Goal: Task Accomplishment & Management: Complete application form

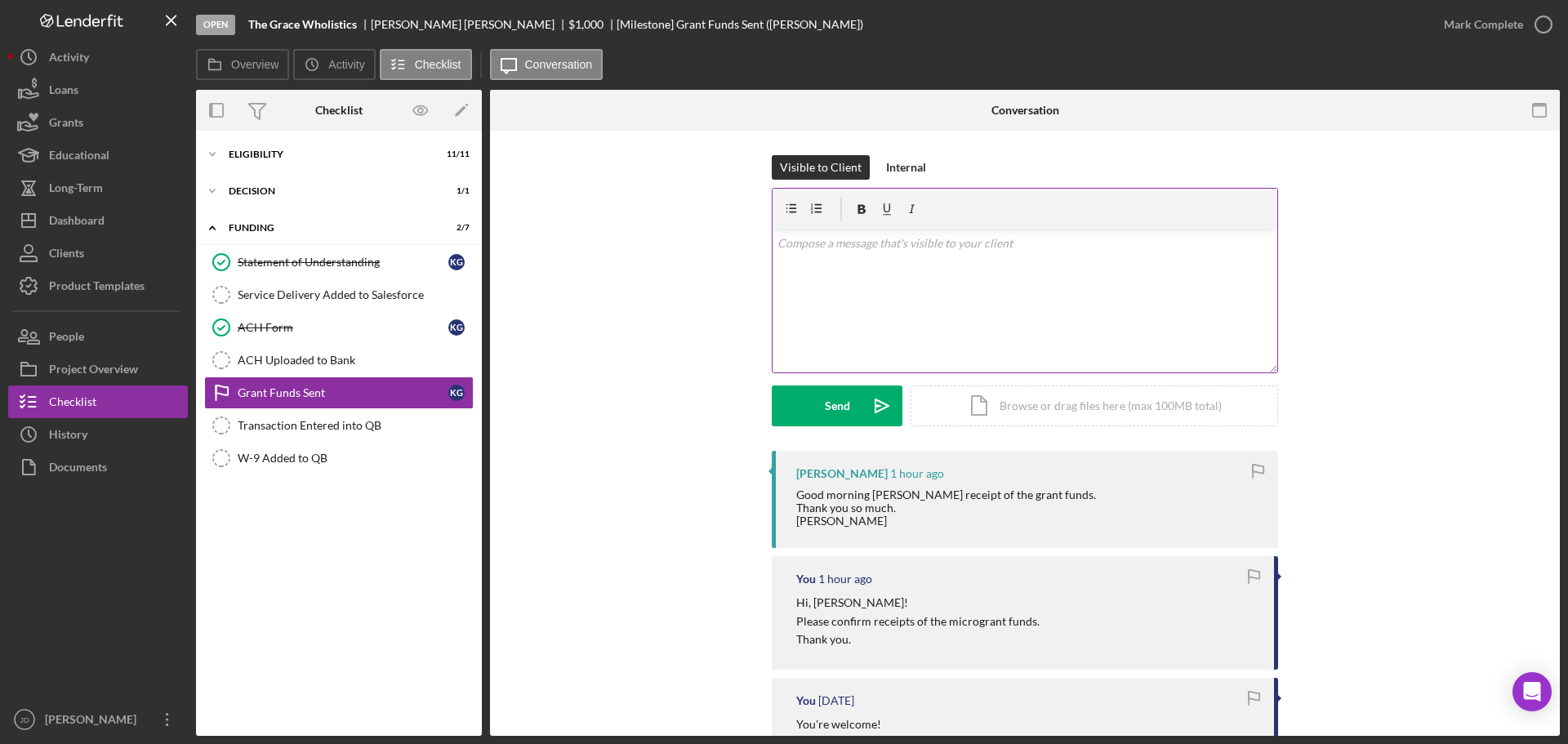
click at [842, 274] on div "v Color teal Color pink Remove color Add row above Add row below Add column bef…" at bounding box center [1025, 300] width 505 height 143
click at [789, 242] on p "WOnderful! Thanks, Karla!" at bounding box center [1026, 243] width 496 height 18
click at [941, 251] on p "Wonderful! Thanks, Karla!" at bounding box center [1026, 243] width 496 height 18
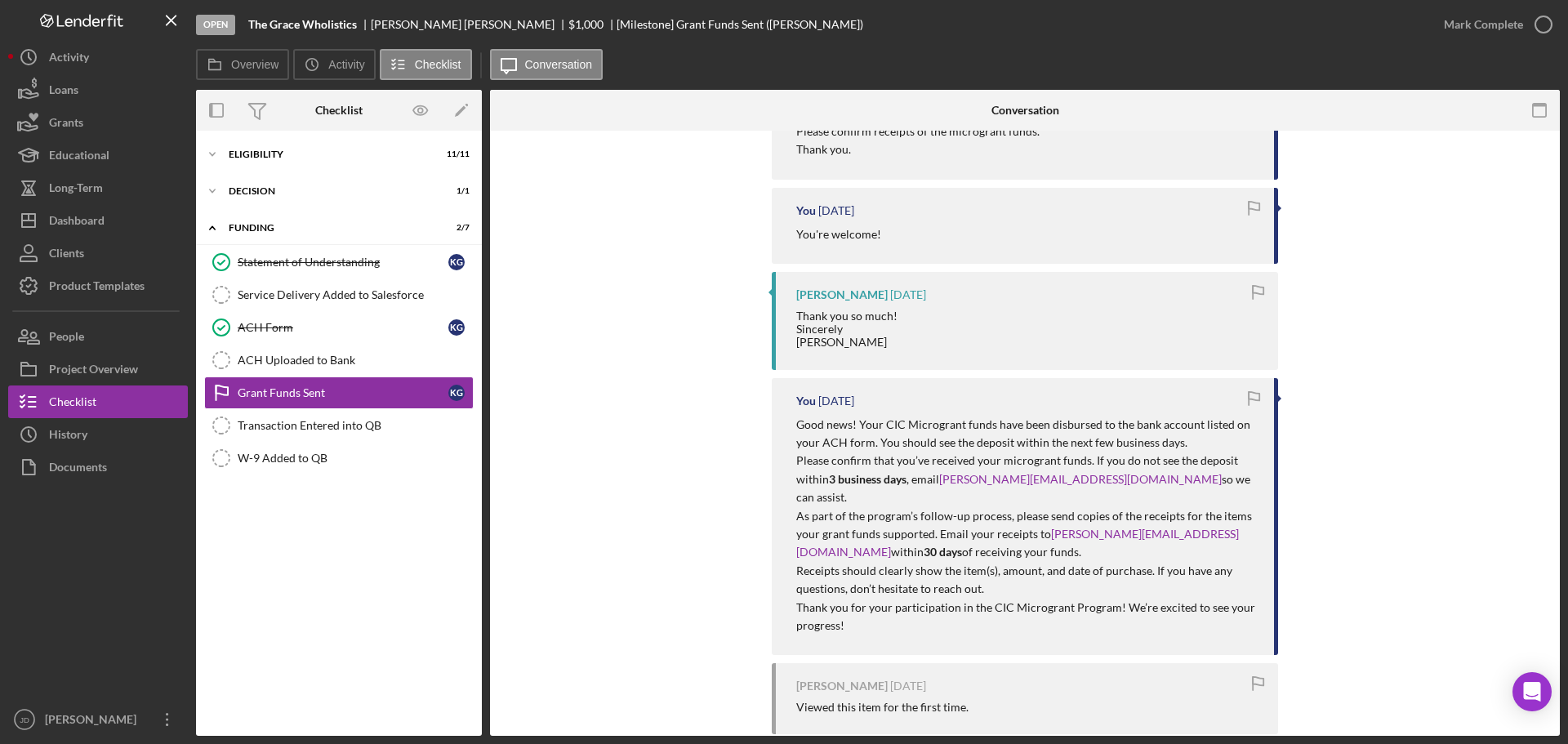
scroll to position [81, 0]
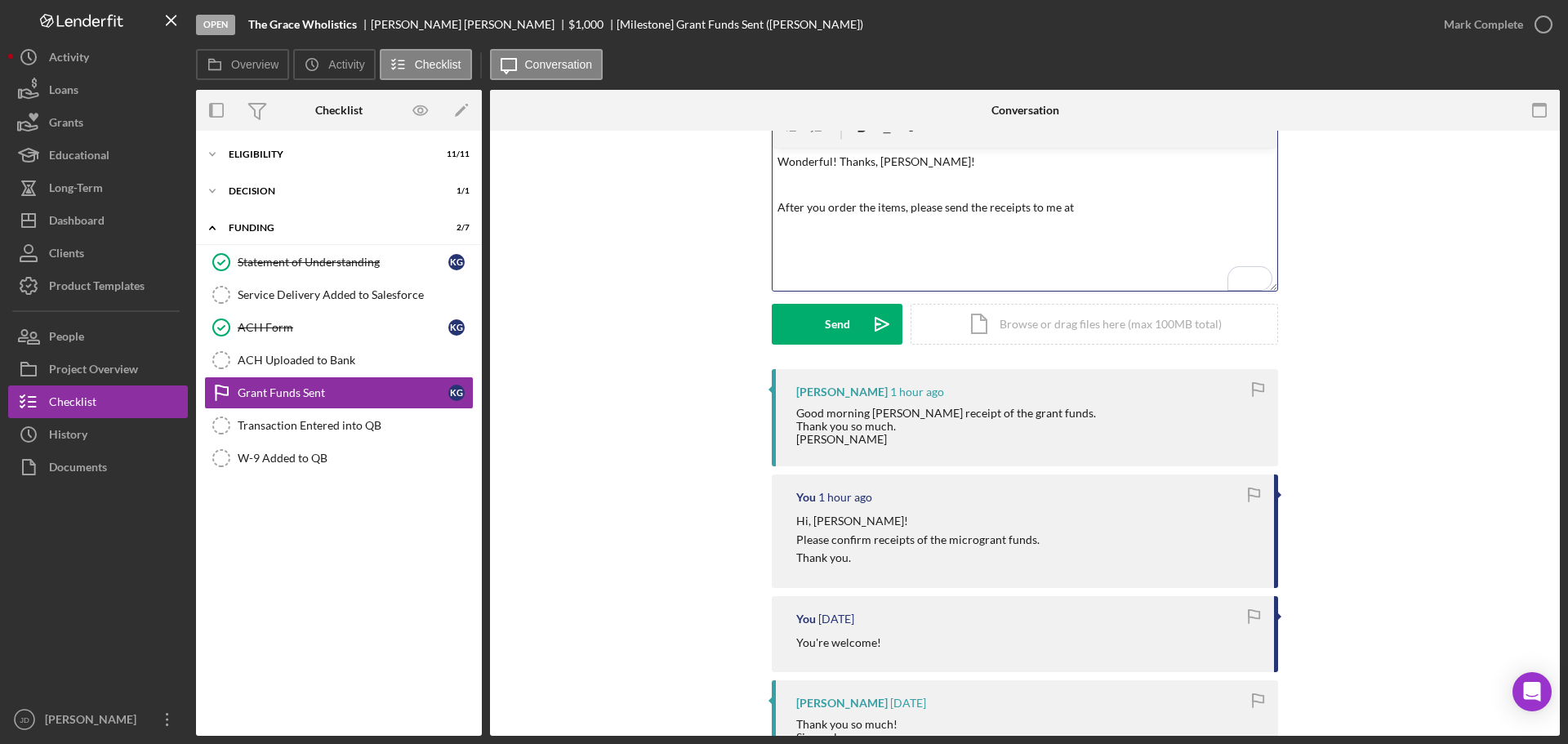
click at [962, 208] on p "After you order the items, please send the receipts to me at" at bounding box center [1026, 207] width 496 height 18
click at [1110, 209] on p "After you order the items, please email the receipts to me at" at bounding box center [1026, 207] width 496 height 18
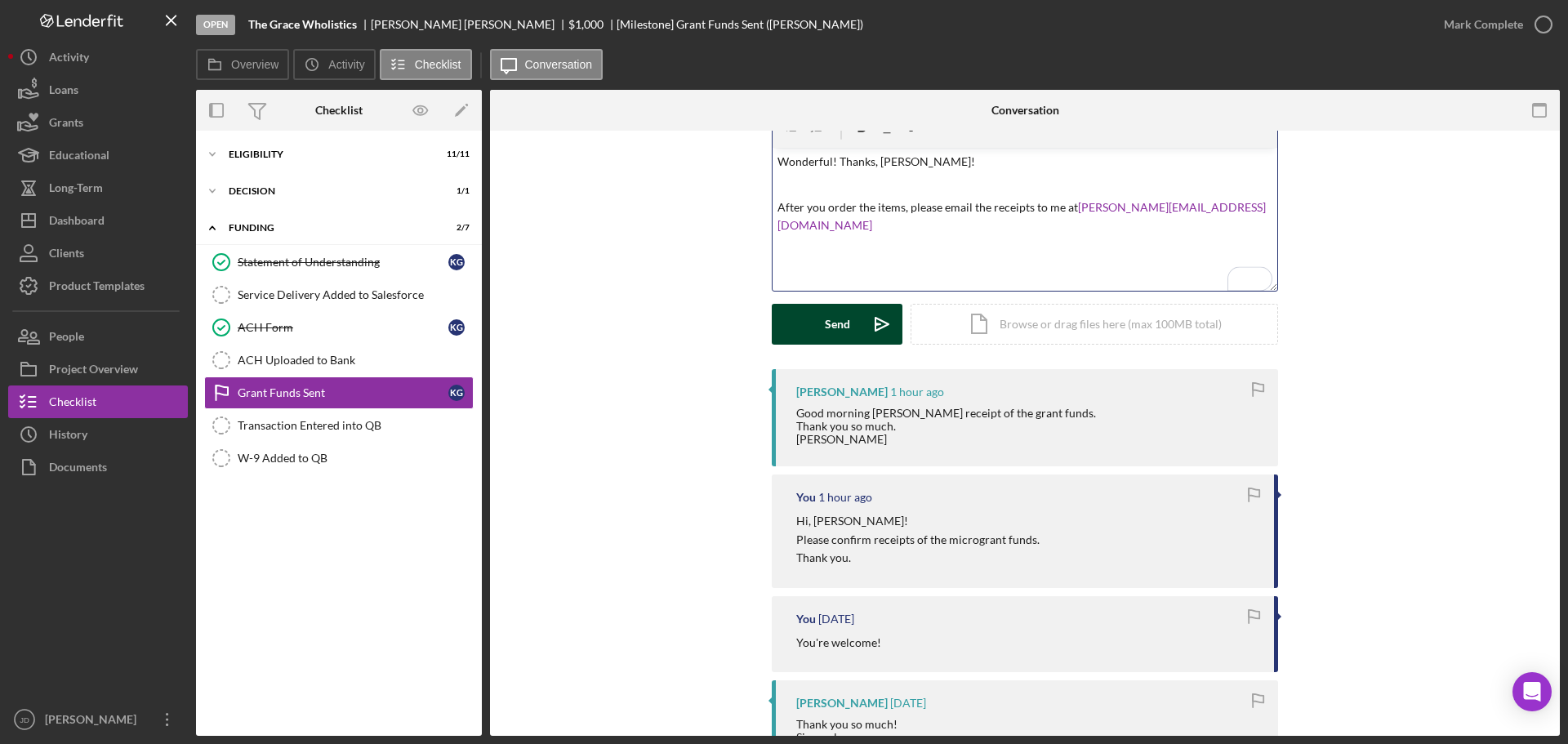
click at [821, 317] on button "Send Icon/icon-invite-send" at bounding box center [837, 324] width 131 height 41
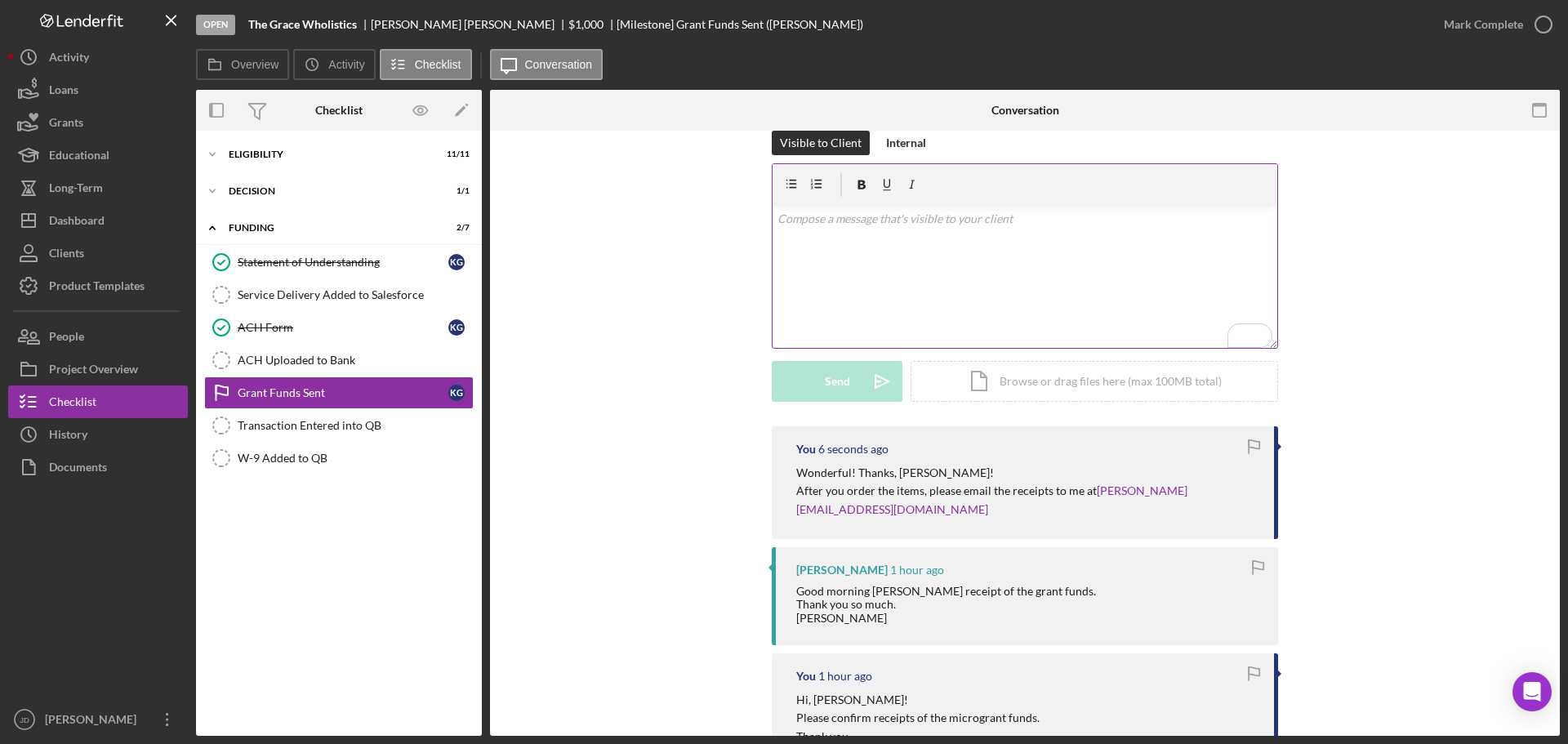
scroll to position [0, 0]
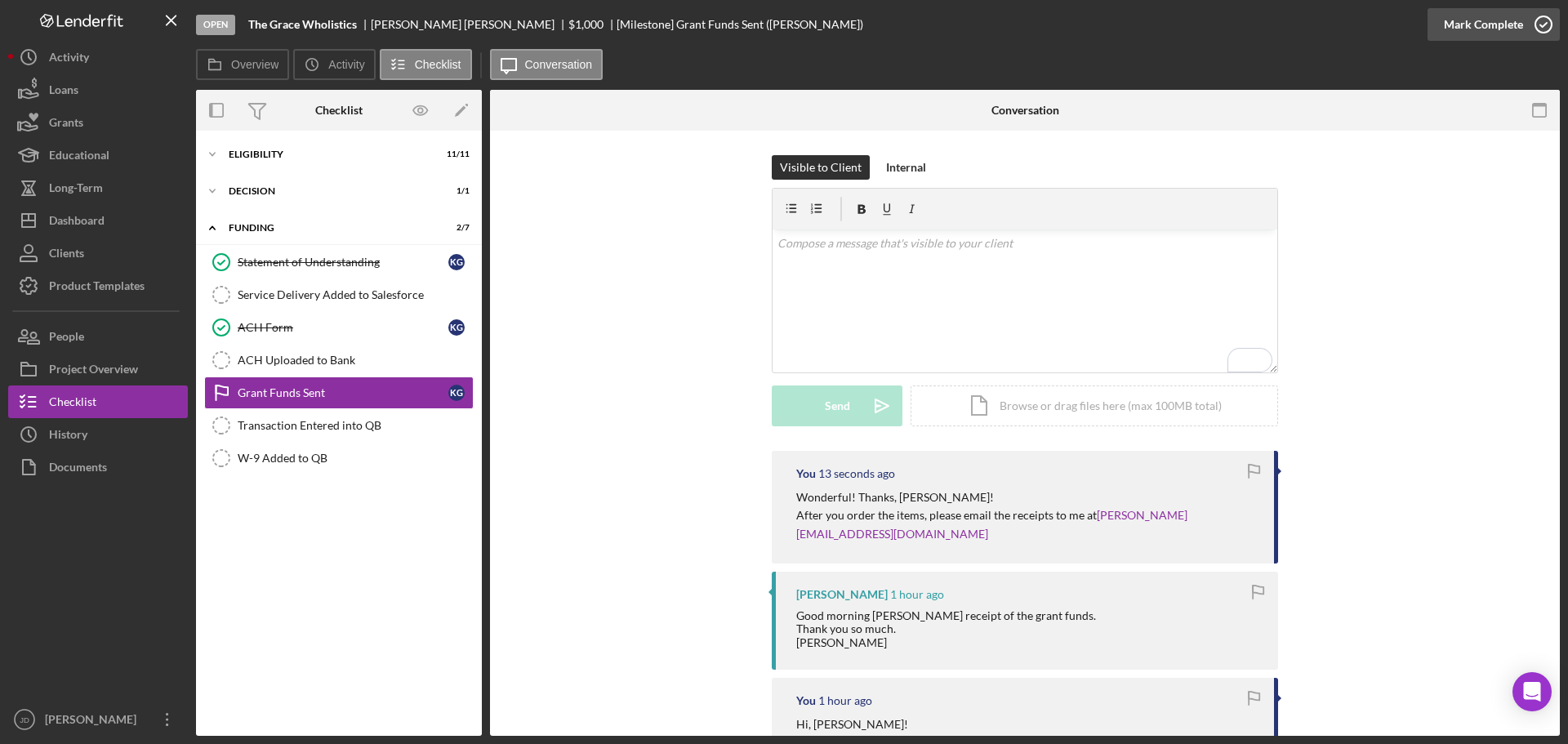
click at [1543, 26] on icon "button" at bounding box center [1544, 24] width 41 height 41
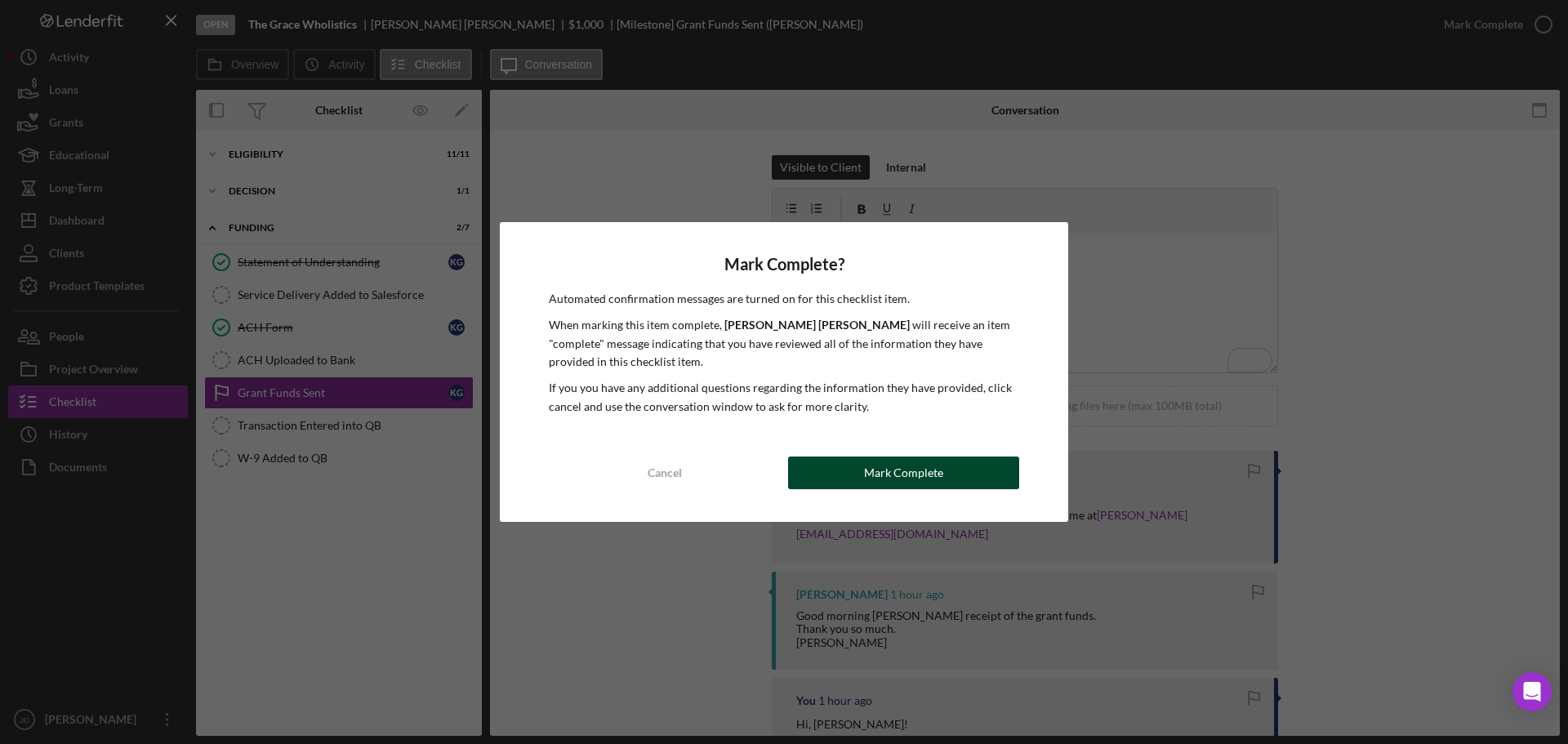
click at [902, 464] on div "Mark Complete" at bounding box center [903, 472] width 79 height 33
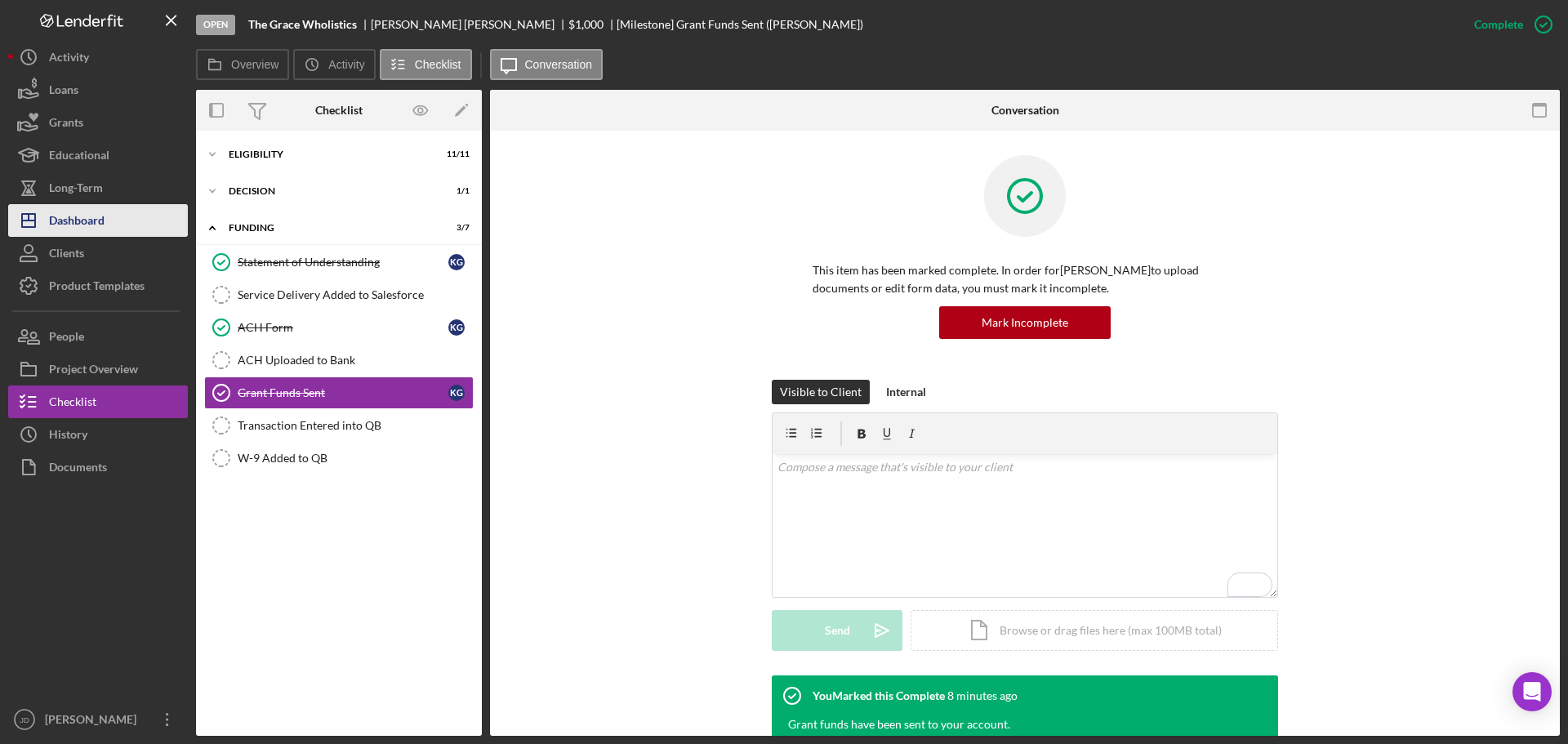
click at [79, 216] on div "Dashboard" at bounding box center [76, 222] width 55 height 36
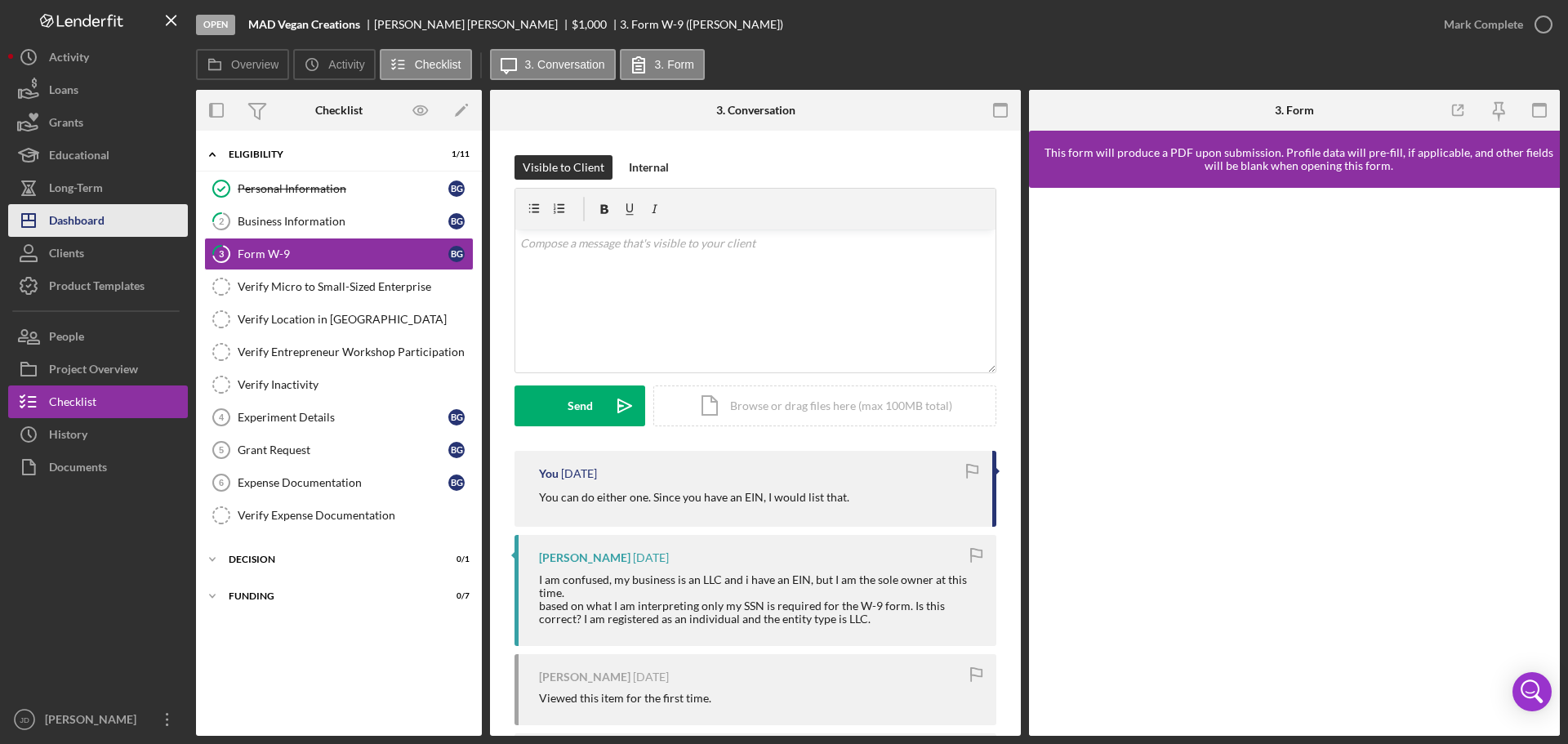
click at [89, 220] on div "Dashboard" at bounding box center [76, 222] width 55 height 36
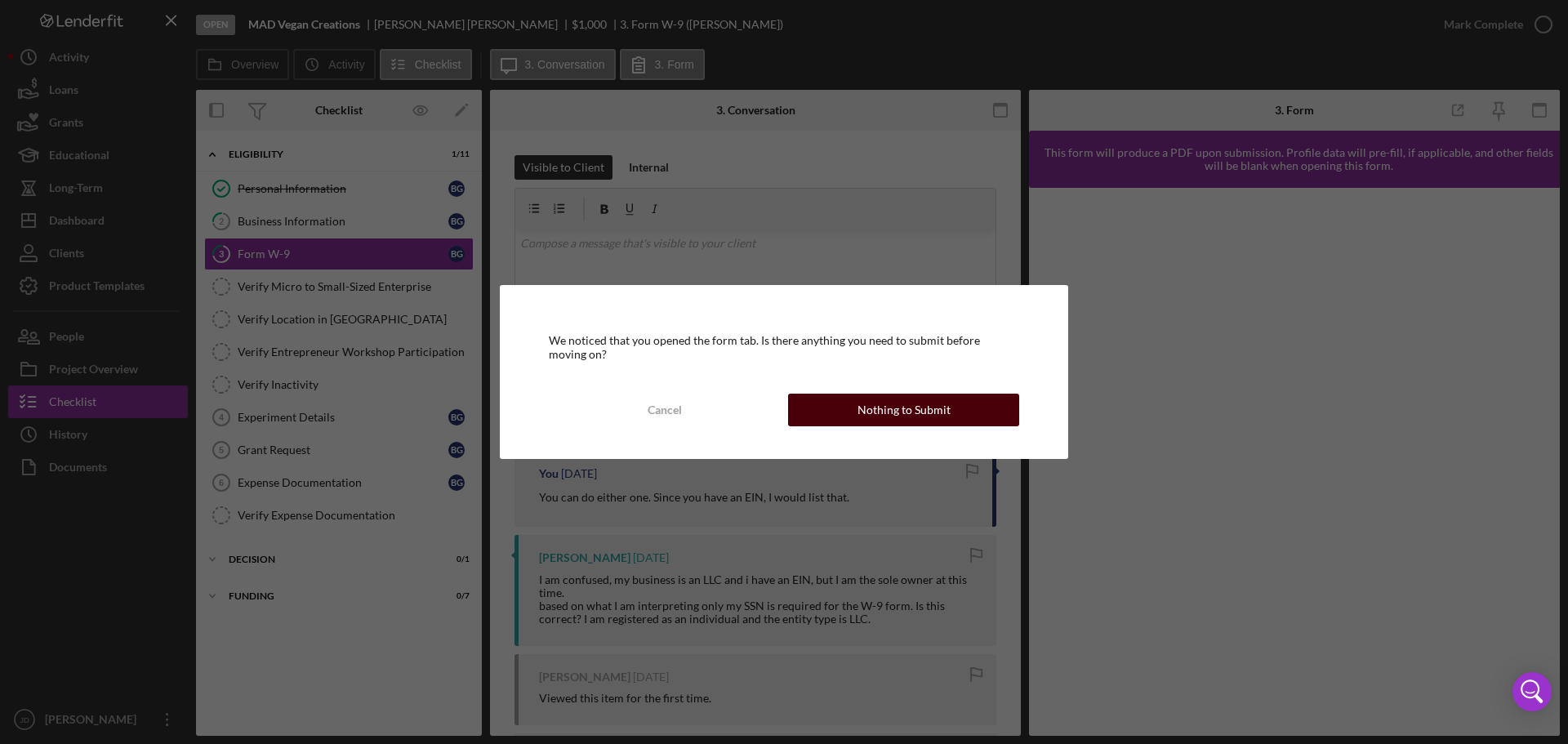
click at [935, 399] on div "Nothing to Submit" at bounding box center [904, 409] width 94 height 33
